Goal: Navigation & Orientation: Find specific page/section

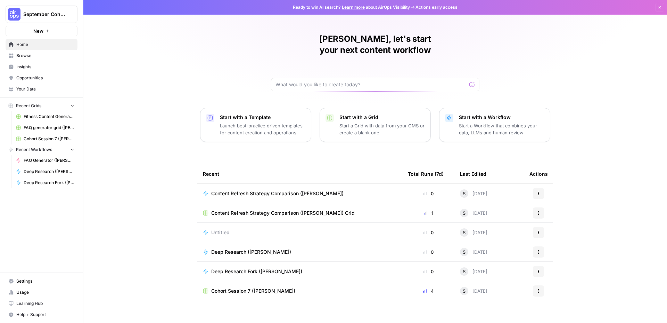
click at [45, 15] on span "September Cohort" at bounding box center [44, 14] width 42 height 7
click at [47, 15] on span "September Cohort" at bounding box center [44, 14] width 42 height 7
click at [56, 52] on span "September Cohort" at bounding box center [64, 52] width 86 height 7
click at [35, 54] on span "Browse" at bounding box center [45, 55] width 58 height 6
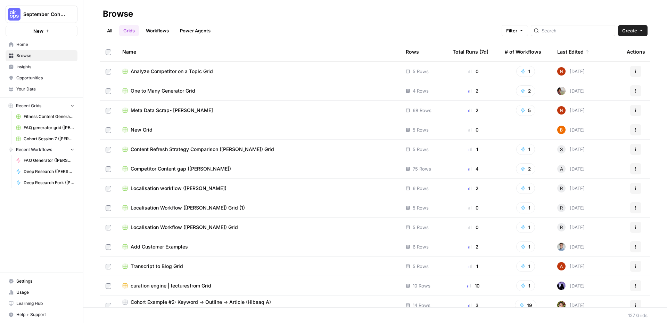
click at [46, 68] on span "Insights" at bounding box center [45, 67] width 58 height 6
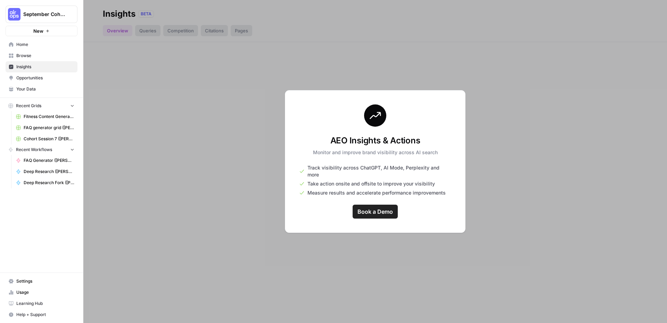
click at [43, 80] on span "Opportunities" at bounding box center [45, 78] width 58 height 6
click at [296, 199] on div "AEO Insights & Actions Monitor and improve brand visibility across AI search Tr…" at bounding box center [375, 161] width 181 height 143
click at [618, 111] on div at bounding box center [375, 161] width 584 height 323
click at [54, 38] on nav "Home Browse Insights Opportunities Your Data" at bounding box center [41, 66] width 83 height 61
click at [39, 46] on span "Home" at bounding box center [45, 44] width 58 height 6
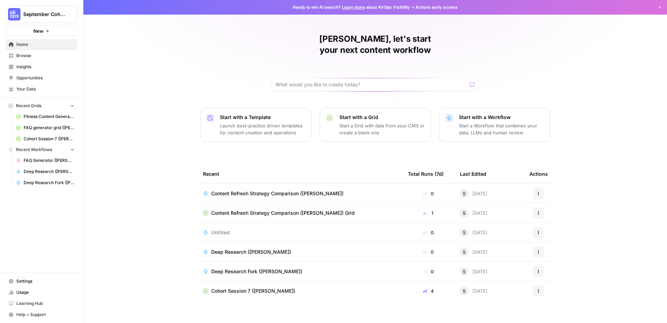
click at [439, 9] on span "Actions early access" at bounding box center [437, 7] width 42 height 6
drag, startPoint x: 416, startPoint y: 9, endPoint x: 459, endPoint y: 9, distance: 42.4
click at [459, 9] on div "Ready to win AI search? Learn more about AirOps Visibility Actions early access…" at bounding box center [375, 7] width 584 height 15
click at [32, 302] on span "Learning Hub" at bounding box center [45, 303] width 58 height 6
